Goal: Check status: Check status

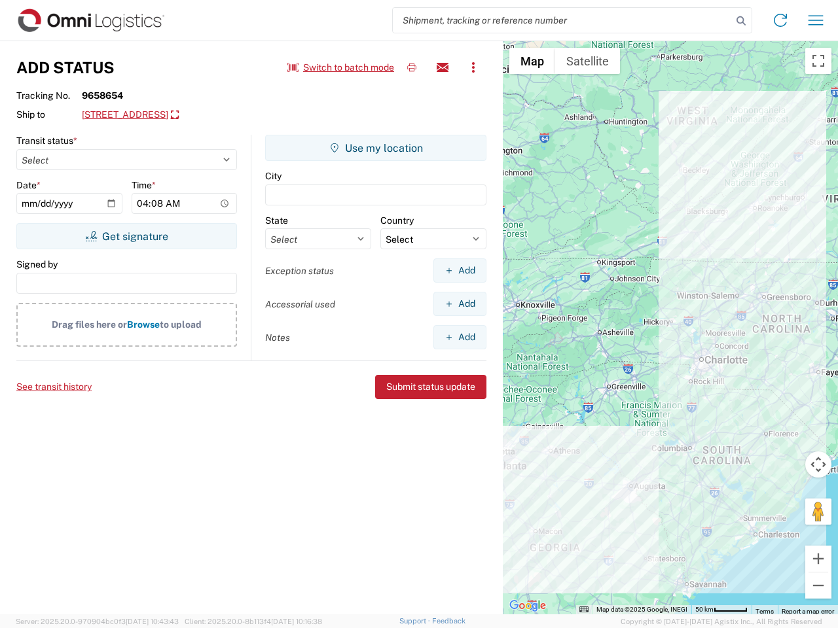
click at [562, 20] on input "search" at bounding box center [562, 20] width 339 height 25
click at [741, 21] on icon at bounding box center [741, 21] width 18 height 18
click at [780, 20] on icon at bounding box center [780, 20] width 21 height 21
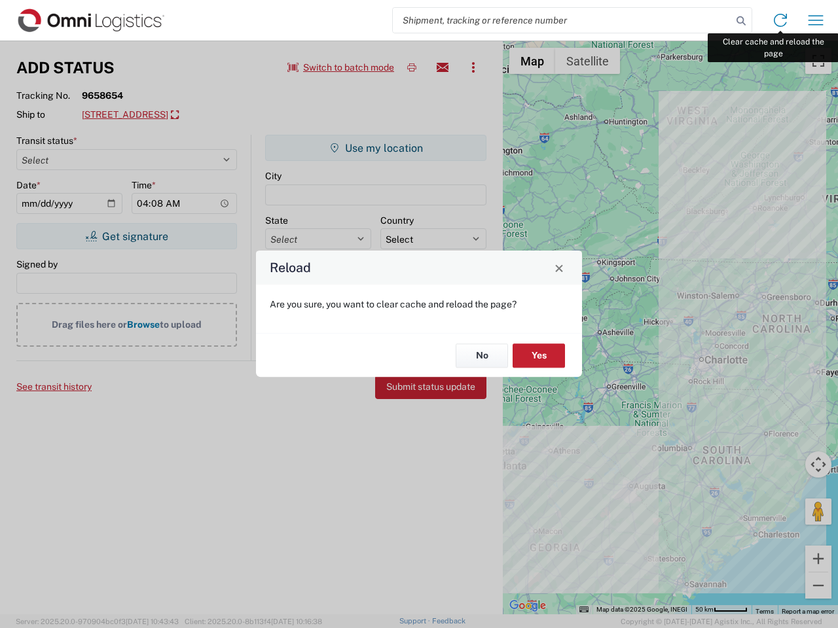
click at [815, 20] on div "Reload Are you sure, you want to clear cache and reload the page? No Yes" at bounding box center [419, 314] width 838 height 628
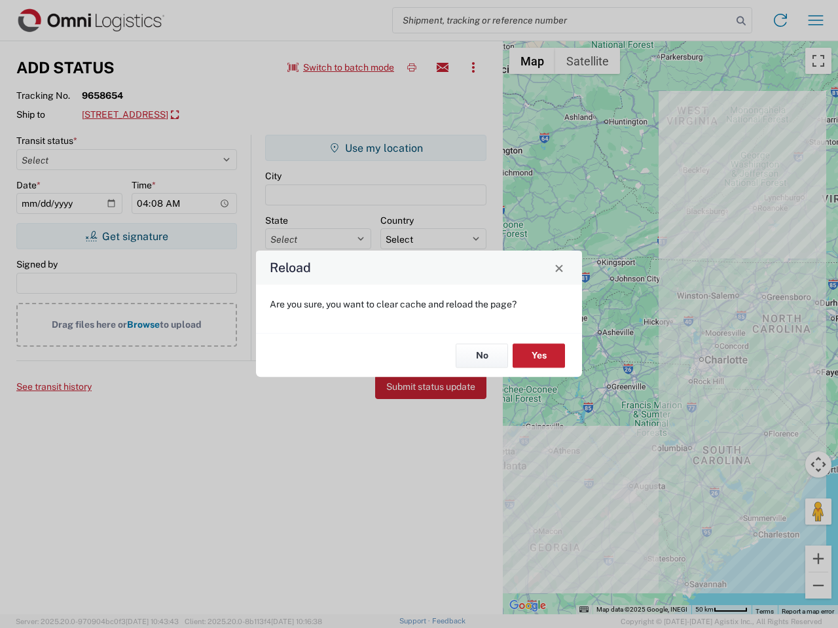
click at [341, 67] on div "Reload Are you sure, you want to clear cache and reload the page? No Yes" at bounding box center [419, 314] width 838 height 628
click at [412, 67] on div "Reload Are you sure, you want to clear cache and reload the page? No Yes" at bounding box center [419, 314] width 838 height 628
click at [442, 67] on div "Reload Are you sure, you want to clear cache and reload the page? No Yes" at bounding box center [419, 314] width 838 height 628
click at [473, 67] on div "Reload Are you sure, you want to clear cache and reload the page? No Yes" at bounding box center [419, 314] width 838 height 628
click at [179, 115] on div "Reload Are you sure, you want to clear cache and reload the page? No Yes" at bounding box center [419, 314] width 838 height 628
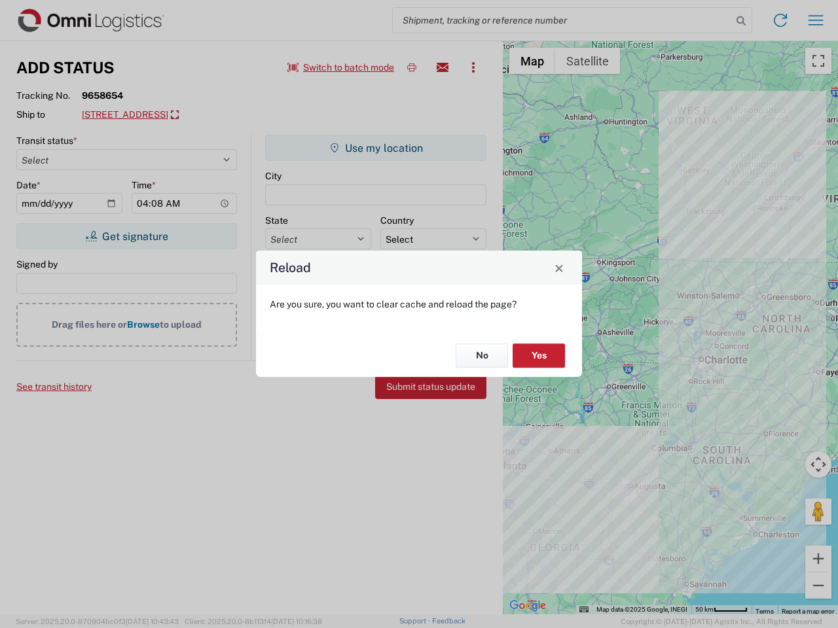
click at [126, 236] on div "Reload Are you sure, you want to clear cache and reload the page? No Yes" at bounding box center [419, 314] width 838 height 628
